Goal: Check status: Check status

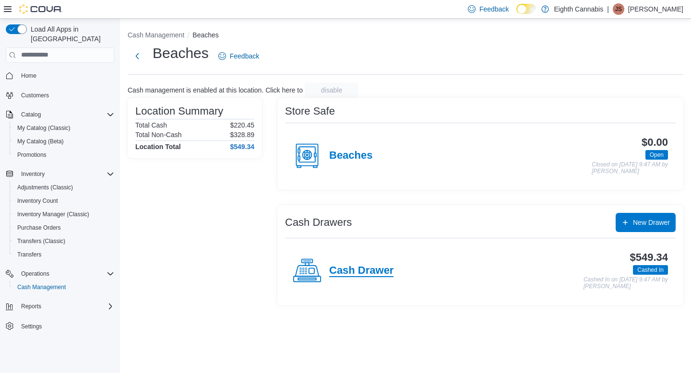
click at [339, 270] on h4 "Cash Drawer" at bounding box center [361, 271] width 64 height 12
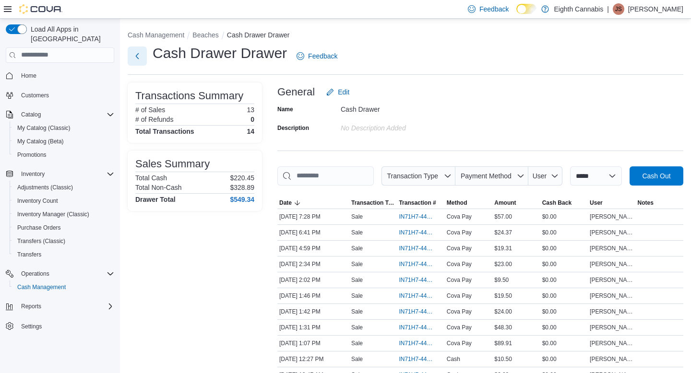
click at [140, 55] on button "Next" at bounding box center [137, 56] width 19 height 19
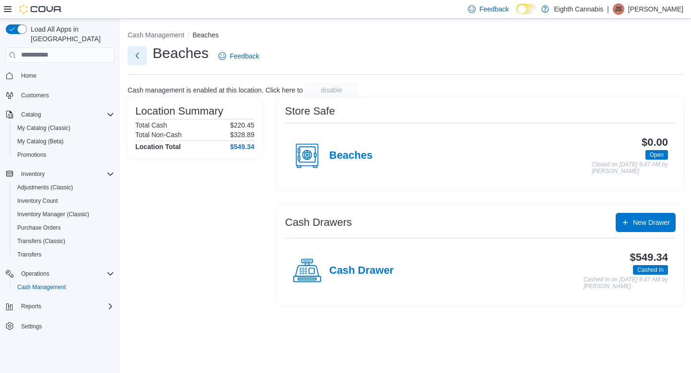
click at [140, 56] on button "Next" at bounding box center [137, 55] width 19 height 19
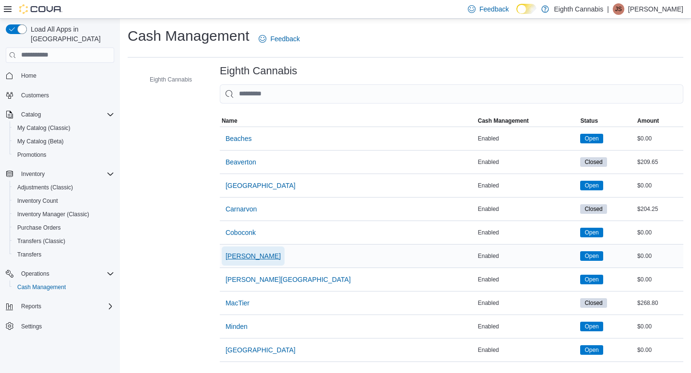
click at [237, 255] on span "[PERSON_NAME]" at bounding box center [252, 256] width 55 height 10
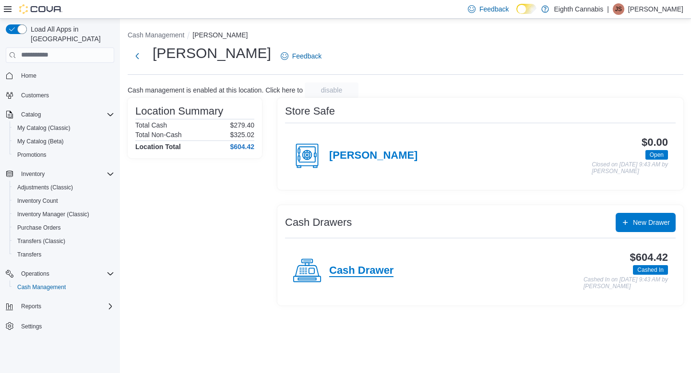
click at [377, 270] on h4 "Cash Drawer" at bounding box center [361, 271] width 64 height 12
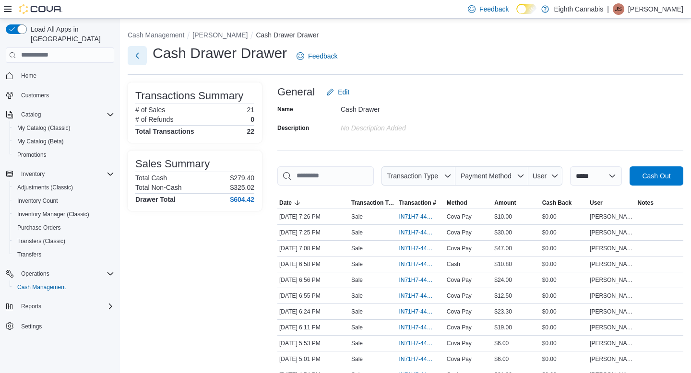
click at [138, 54] on button "Next" at bounding box center [137, 55] width 19 height 19
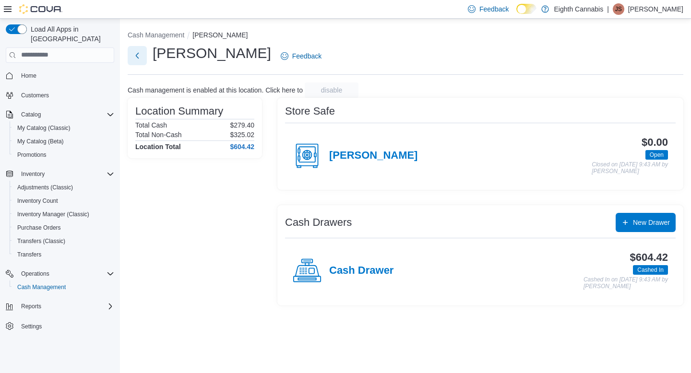
click at [134, 62] on button "Next" at bounding box center [137, 55] width 19 height 19
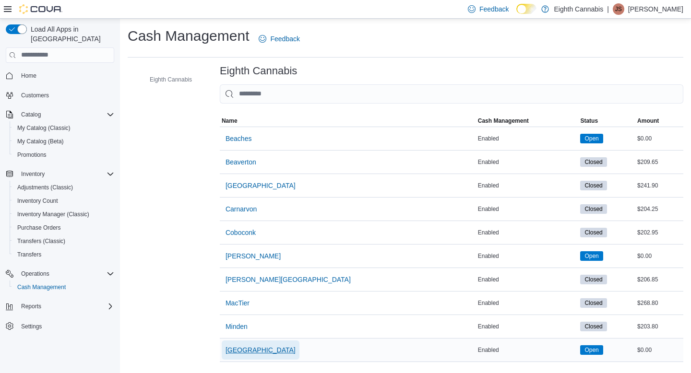
click at [242, 349] on span "[GEOGRAPHIC_DATA]" at bounding box center [260, 350] width 70 height 10
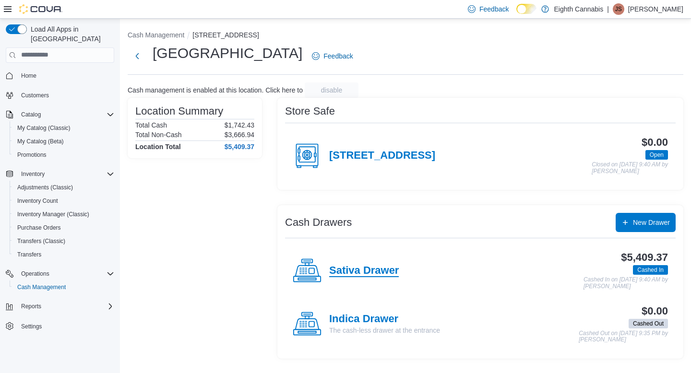
click at [371, 270] on h4 "Sativa Drawer" at bounding box center [364, 271] width 70 height 12
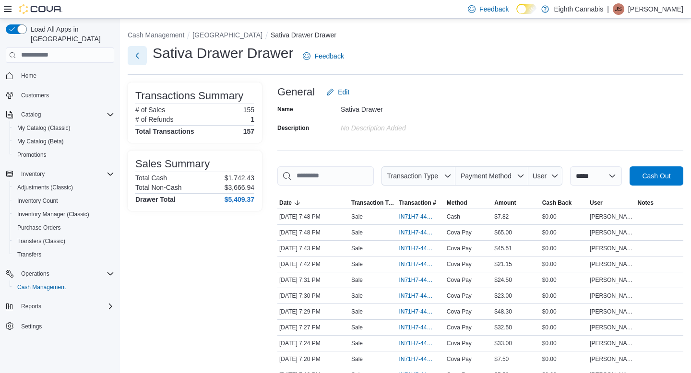
click at [137, 57] on button "Next" at bounding box center [137, 55] width 19 height 19
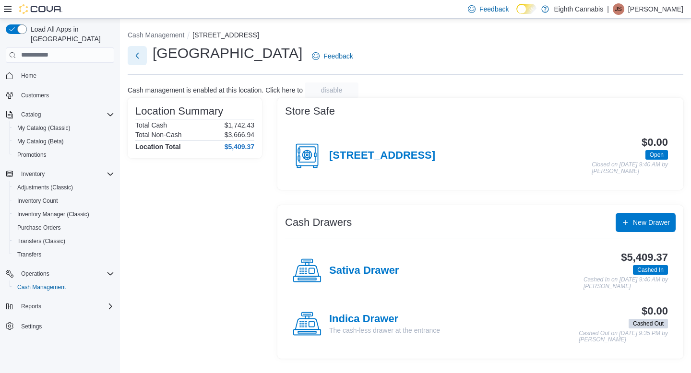
click at [131, 53] on button "Next" at bounding box center [137, 55] width 19 height 19
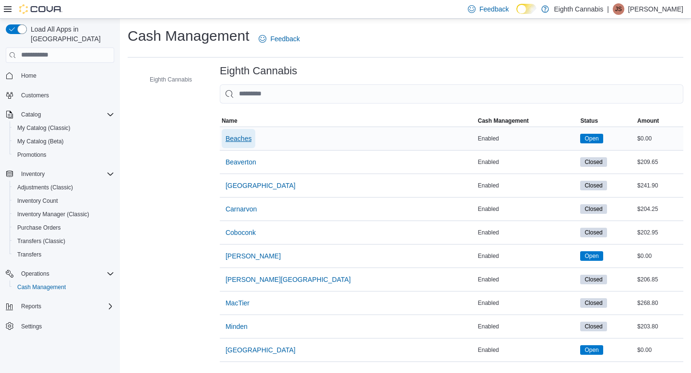
click at [244, 140] on span "Beaches" at bounding box center [238, 139] width 26 height 10
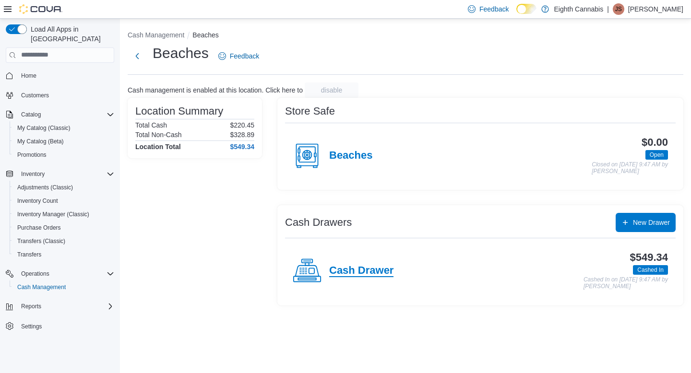
click at [352, 271] on h4 "Cash Drawer" at bounding box center [361, 271] width 64 height 12
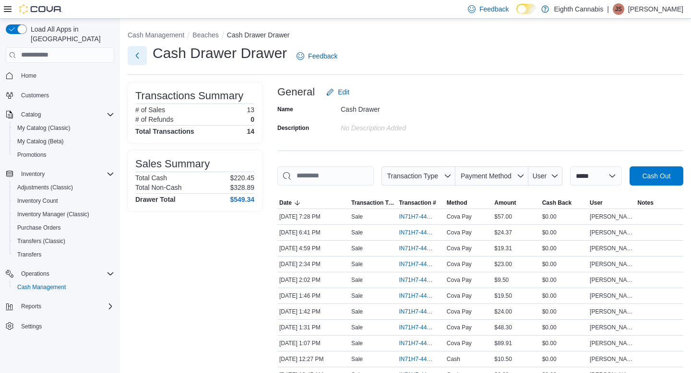
click at [139, 55] on button "Next" at bounding box center [137, 55] width 19 height 19
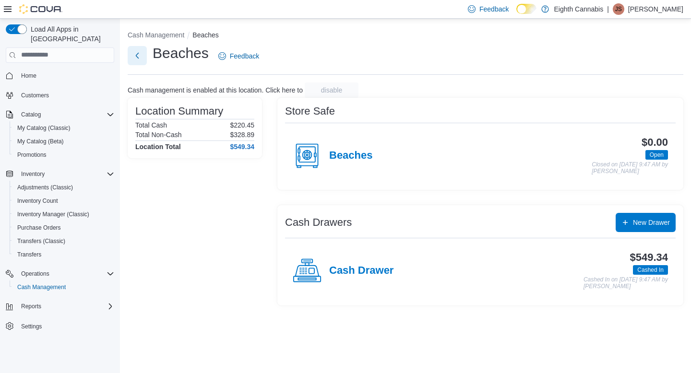
click at [134, 59] on button "Next" at bounding box center [137, 55] width 19 height 19
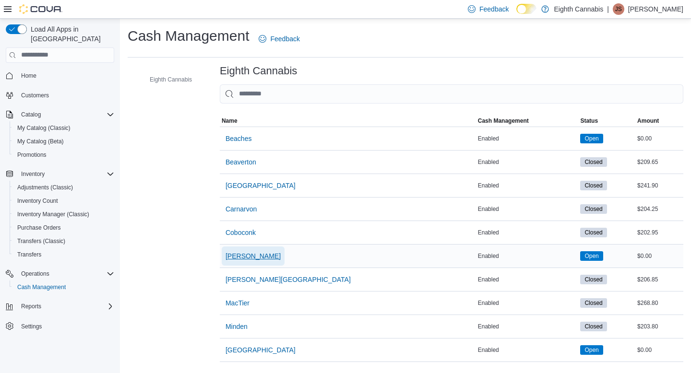
click at [252, 260] on span "[PERSON_NAME]" at bounding box center [252, 256] width 55 height 10
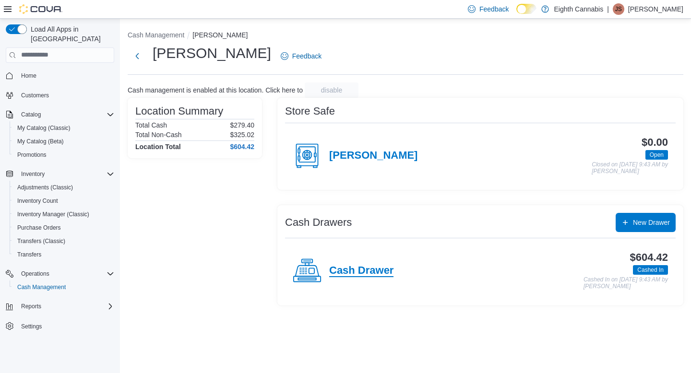
click at [346, 270] on h4 "Cash Drawer" at bounding box center [361, 271] width 64 height 12
